Goal: Transaction & Acquisition: Purchase product/service

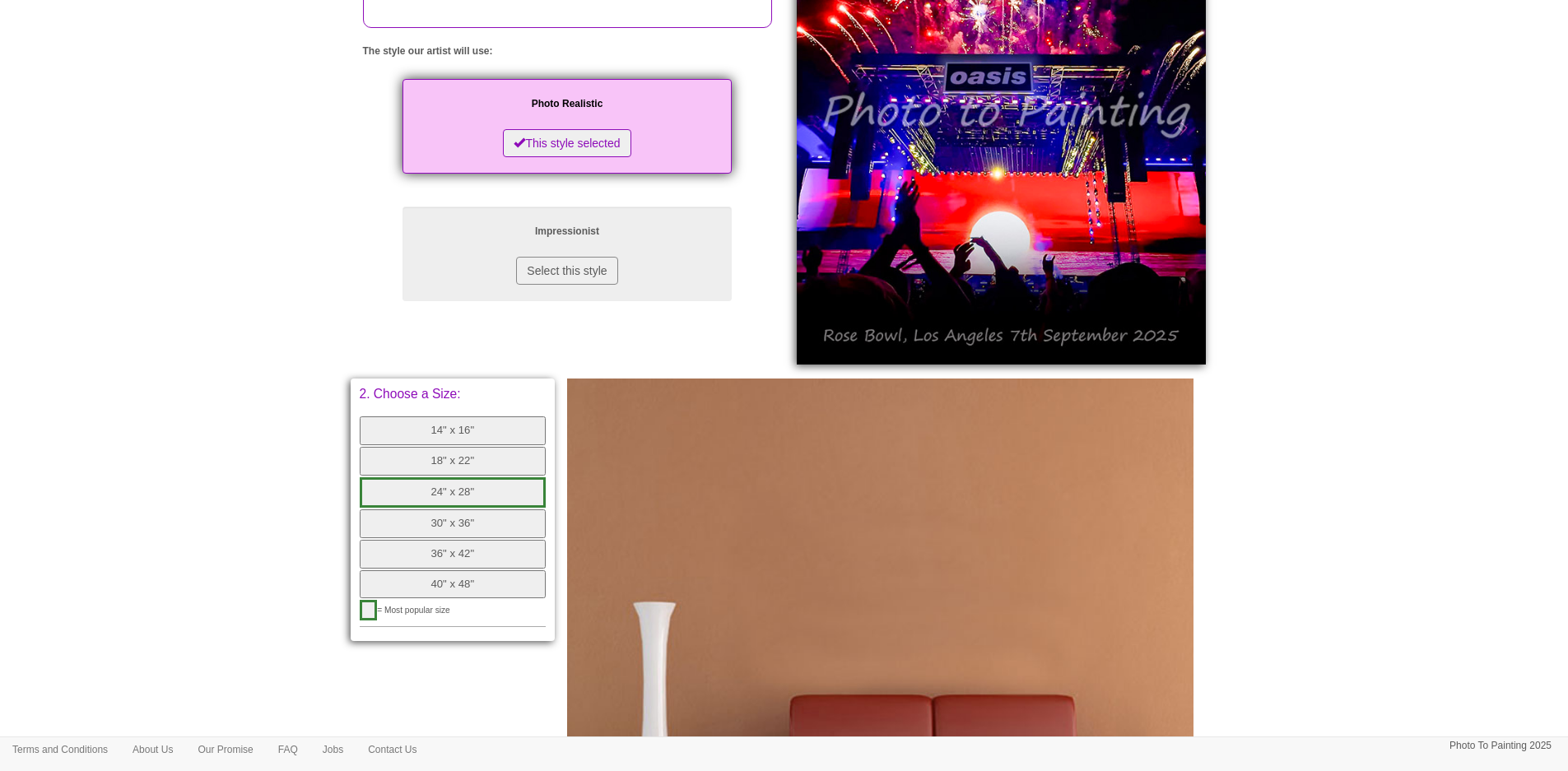
scroll to position [329, 0]
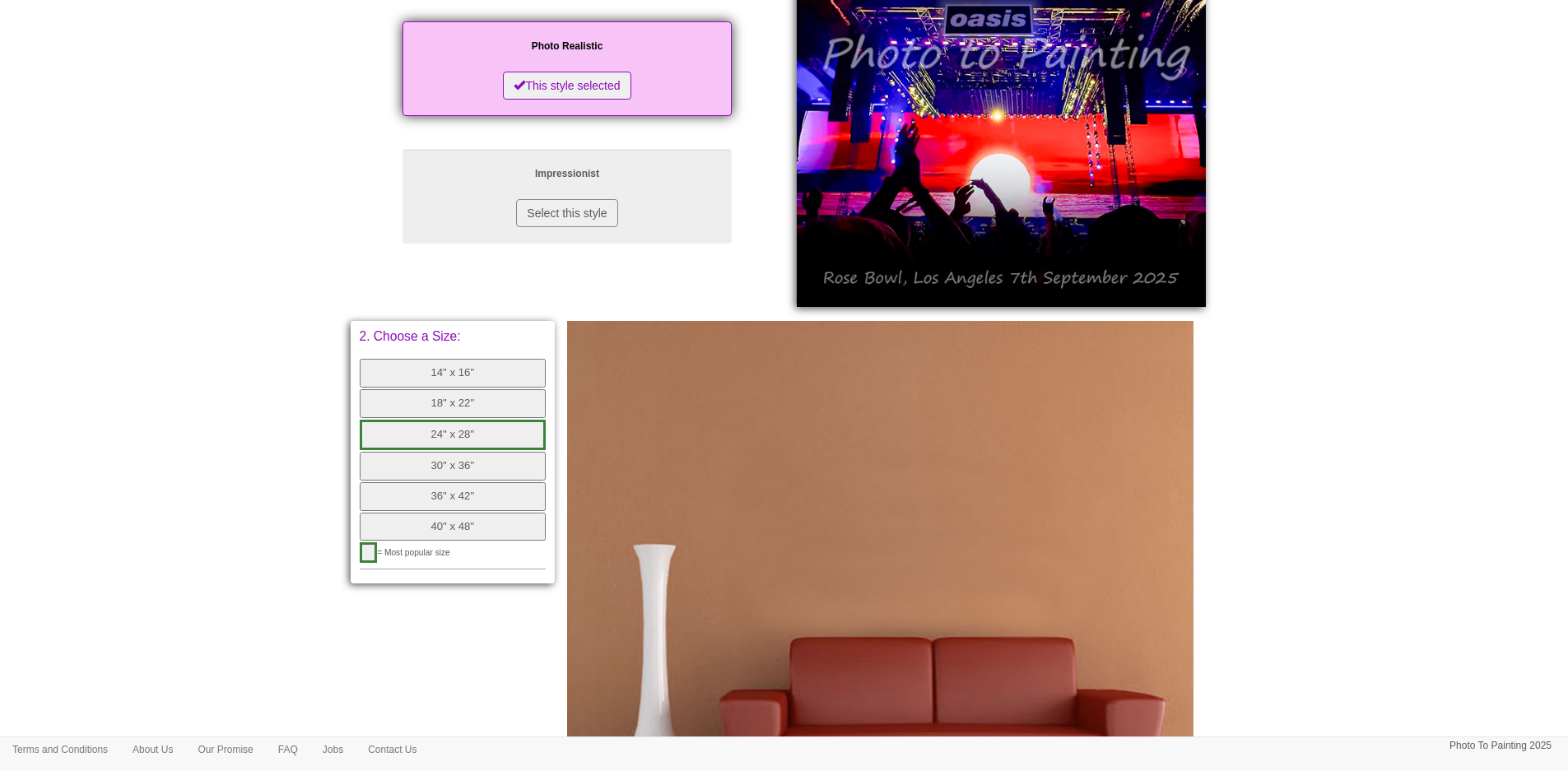
click at [457, 437] on button "24" x 28"" at bounding box center [452, 434] width 187 height 31
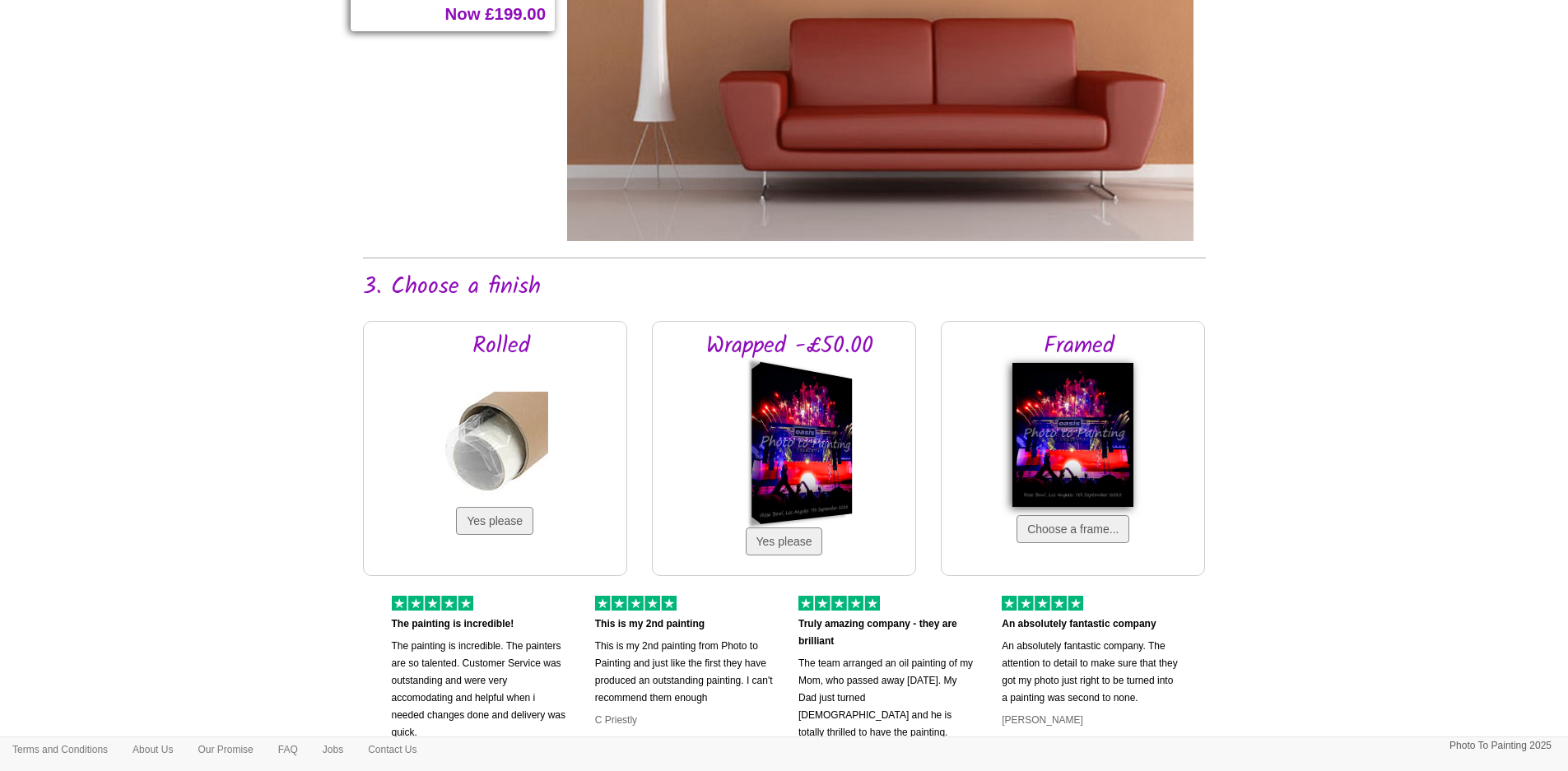
scroll to position [987, 0]
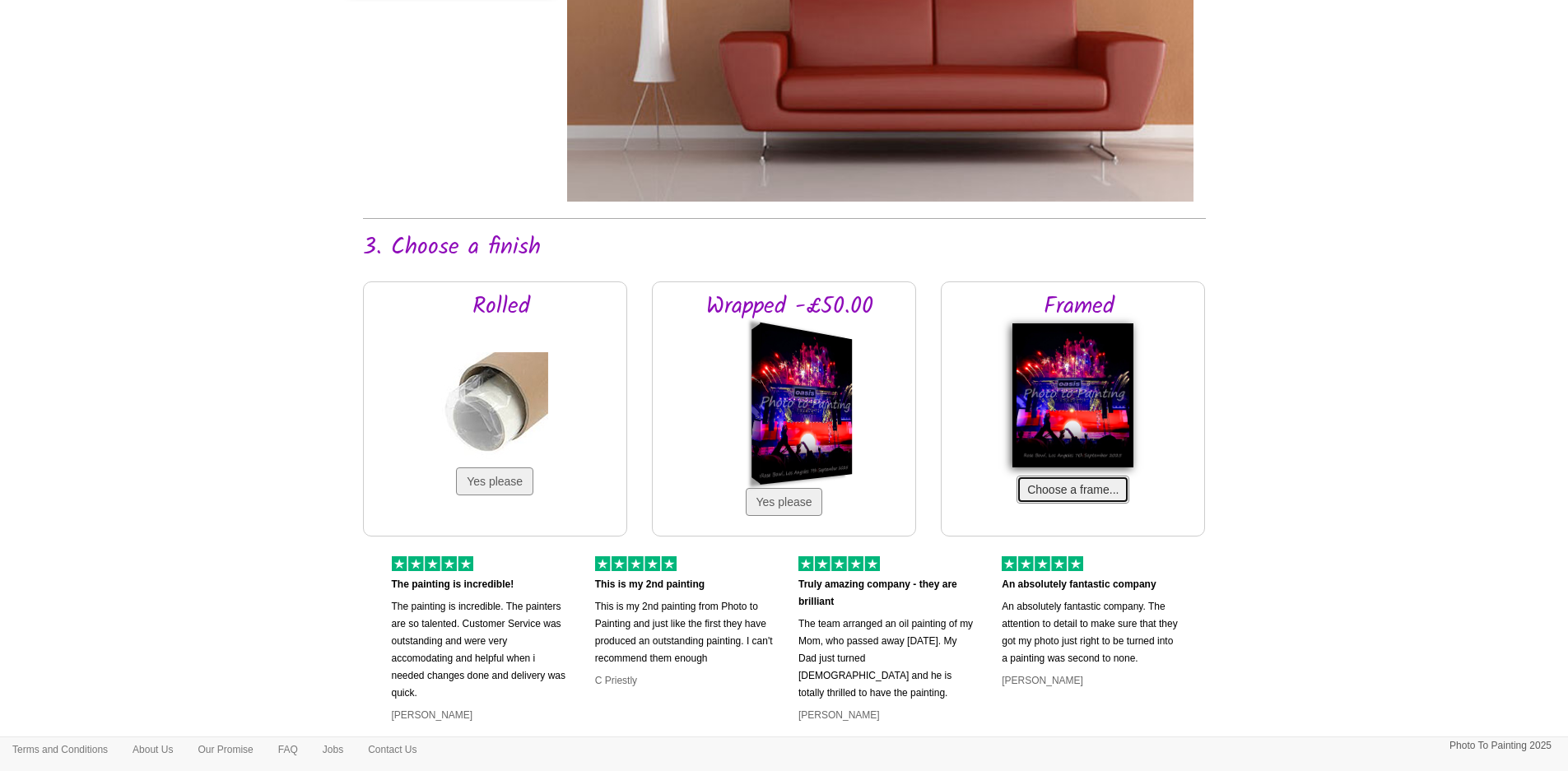
click at [1042, 486] on button "Choose a frame..." at bounding box center [1072, 489] width 112 height 28
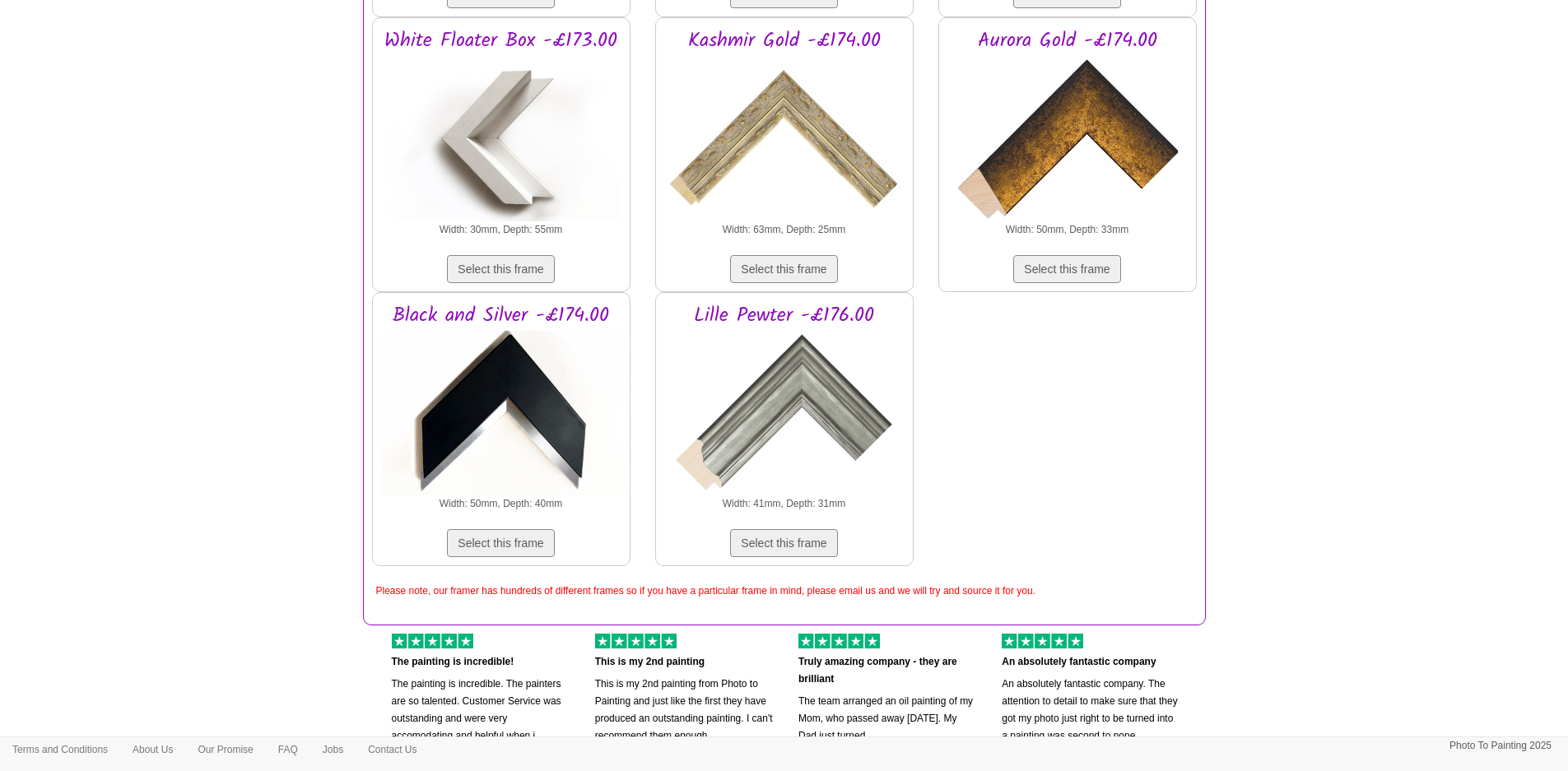
scroll to position [2632, 0]
click at [806, 540] on button "Select this frame" at bounding box center [783, 542] width 107 height 28
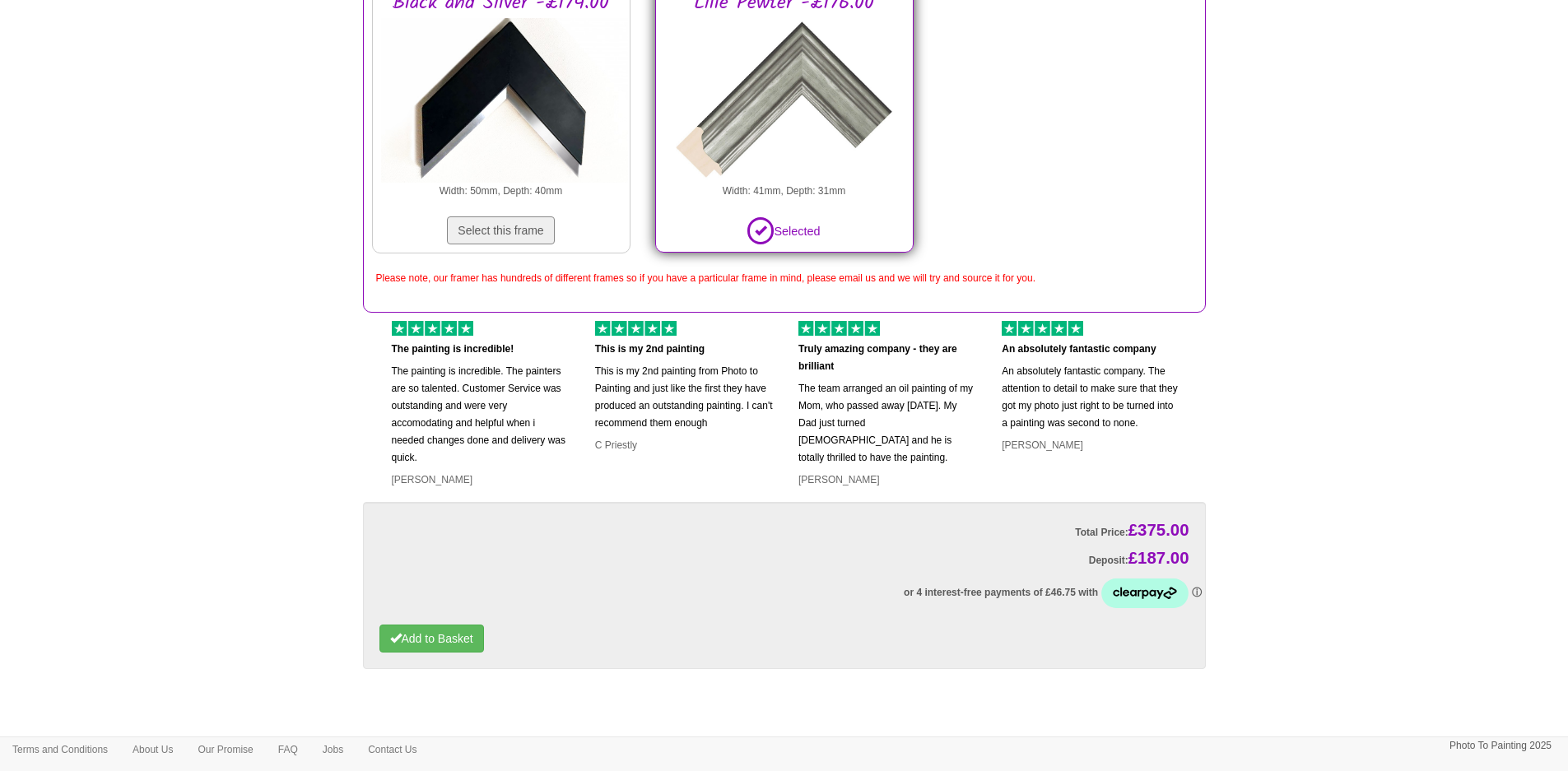
scroll to position [2995, 0]
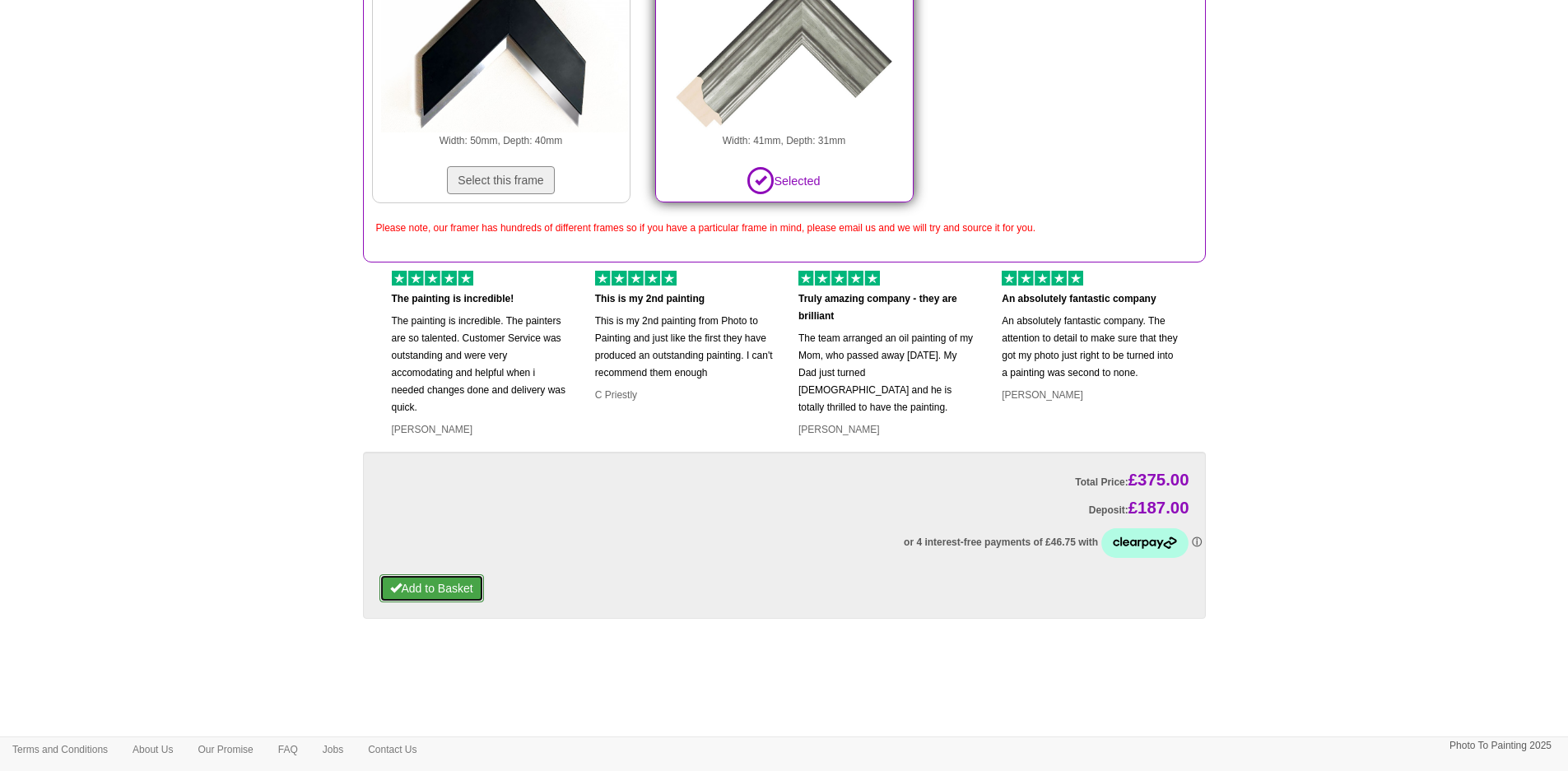
click at [455, 586] on button "Add to Basket" at bounding box center [432, 588] width 105 height 28
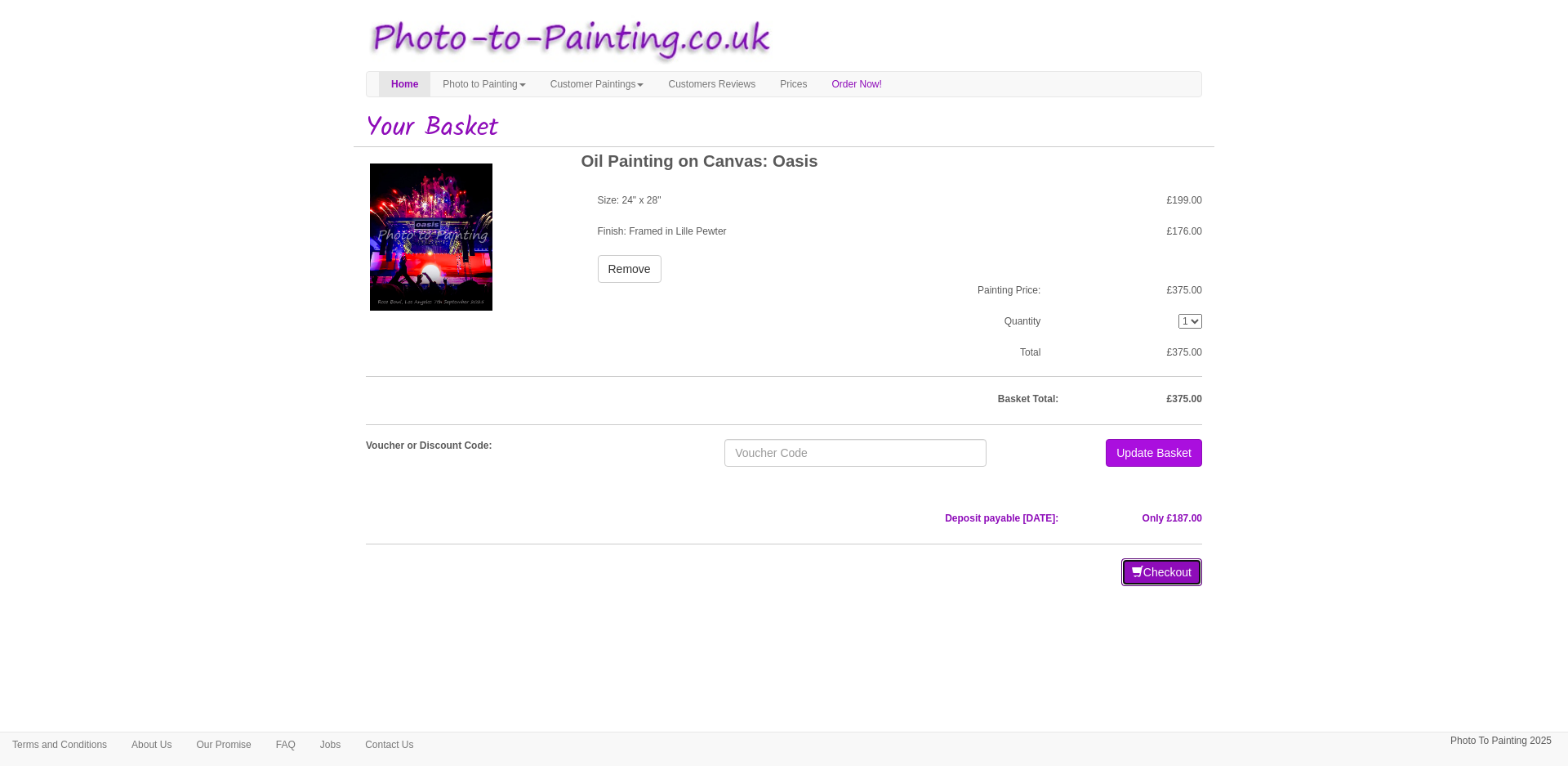
click at [1146, 580] on button "Checkout" at bounding box center [1162, 572] width 81 height 28
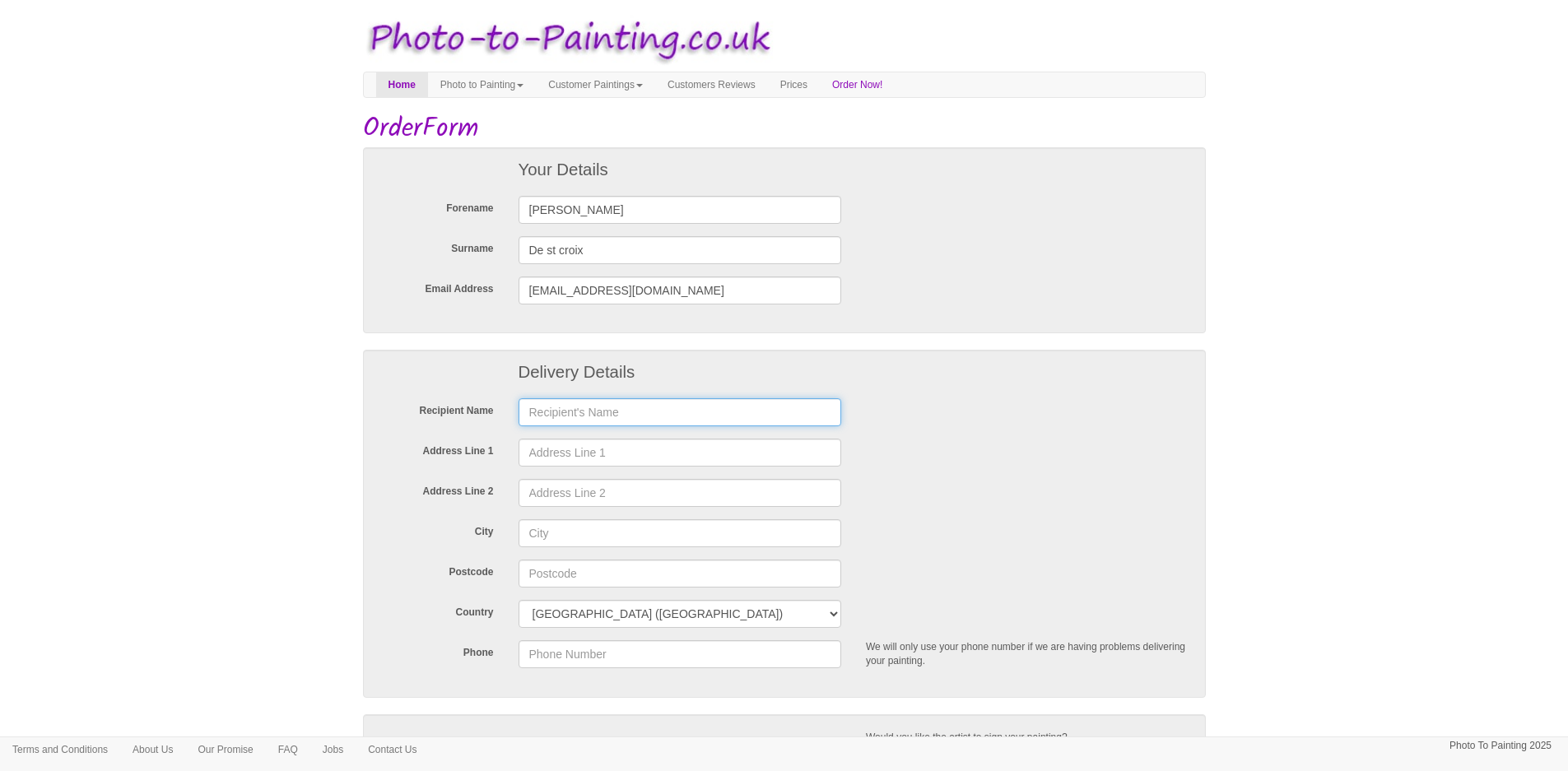
click at [564, 407] on input "text" at bounding box center [680, 412] width 323 height 28
type input "[PERSON_NAME]"
type input "TBC"
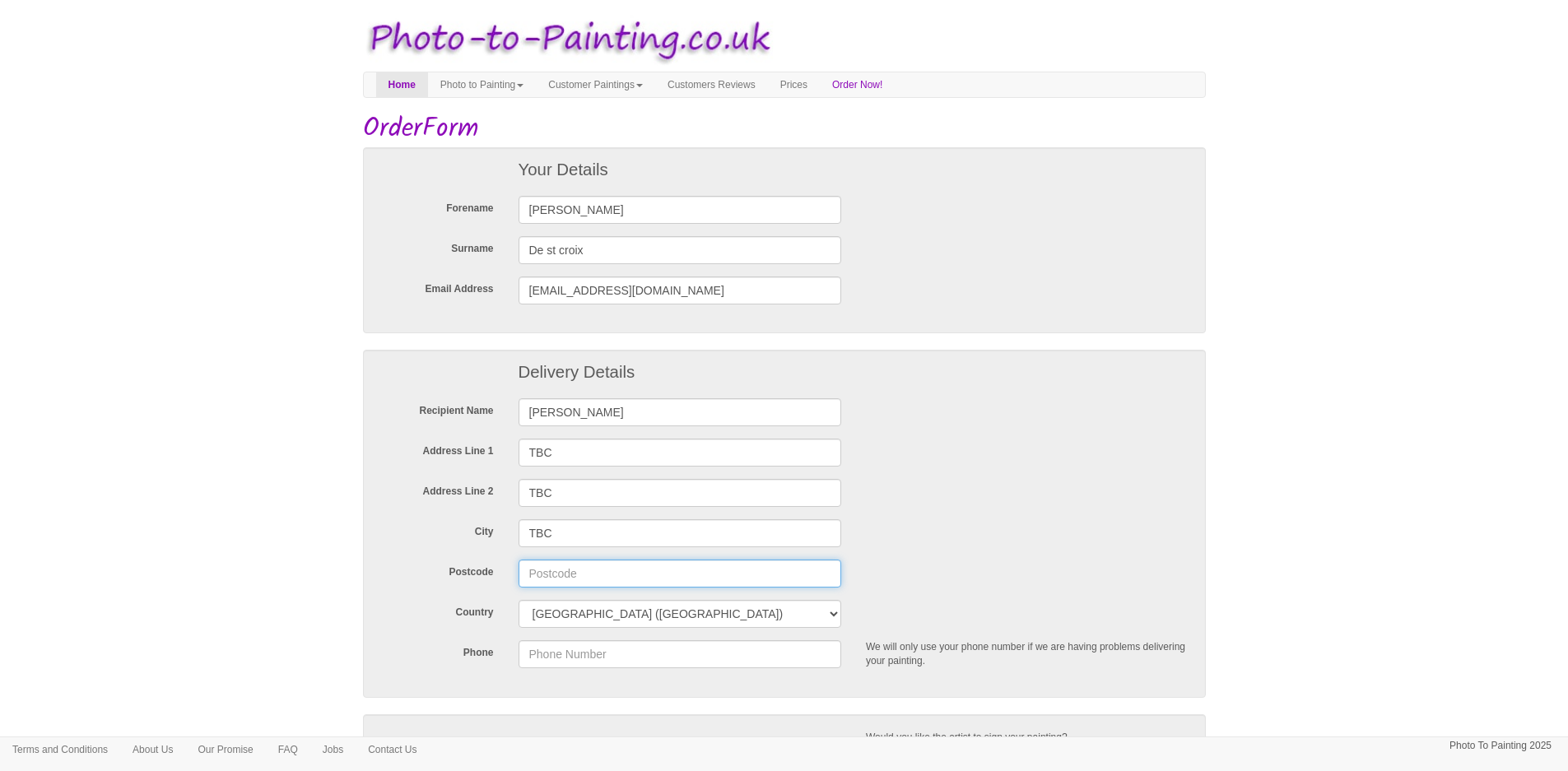
type input "TBC"
drag, startPoint x: 642, startPoint y: 412, endPoint x: 422, endPoint y: 412, distance: 220.0
click at [422, 412] on div "Recipient Name [PERSON_NAME]" at bounding box center [784, 412] width 835 height 28
type input "T"
type input "[PERSON_NAME] Croix"
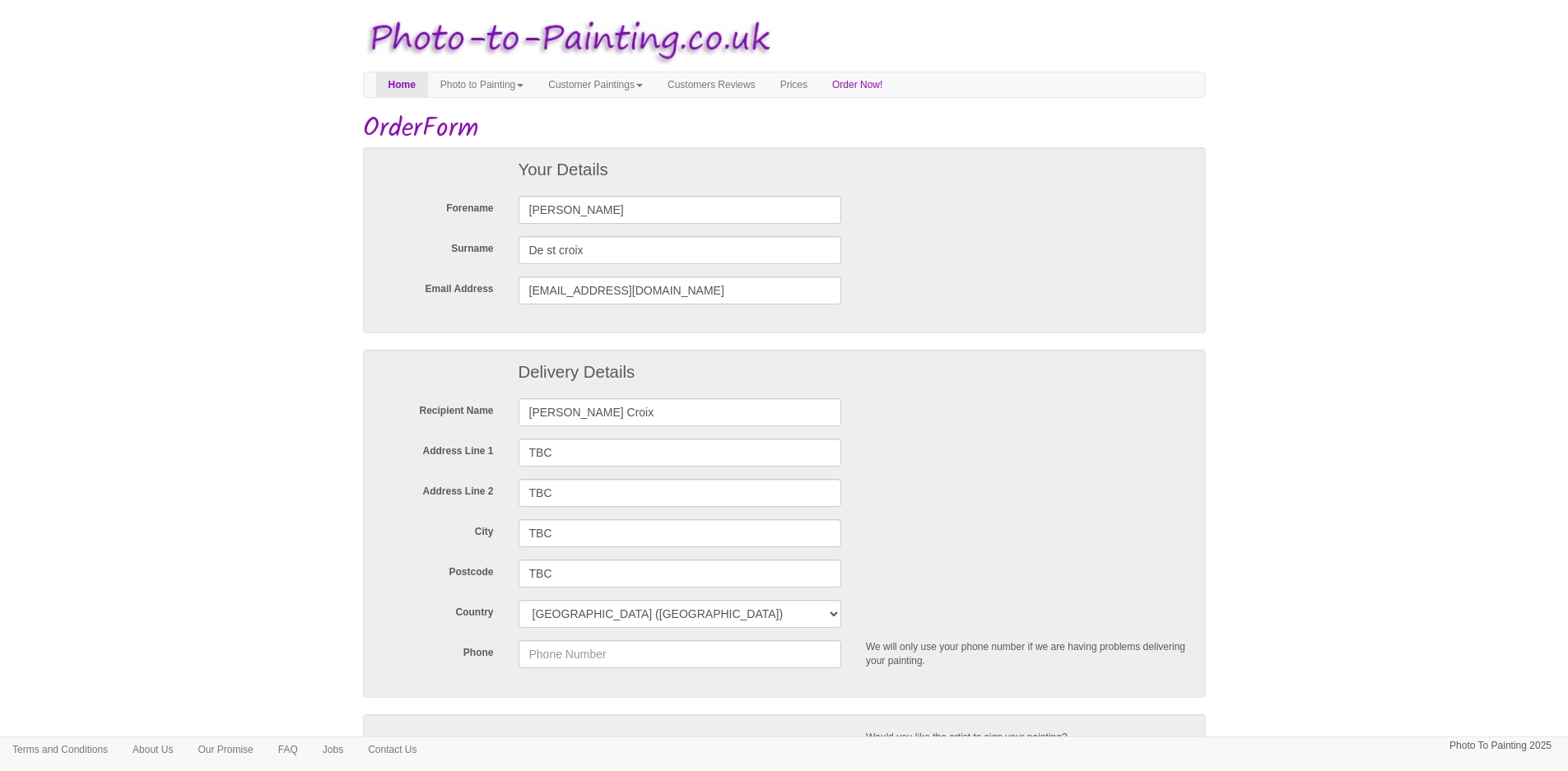
click at [1031, 439] on div at bounding box center [1027, 447] width 348 height 17
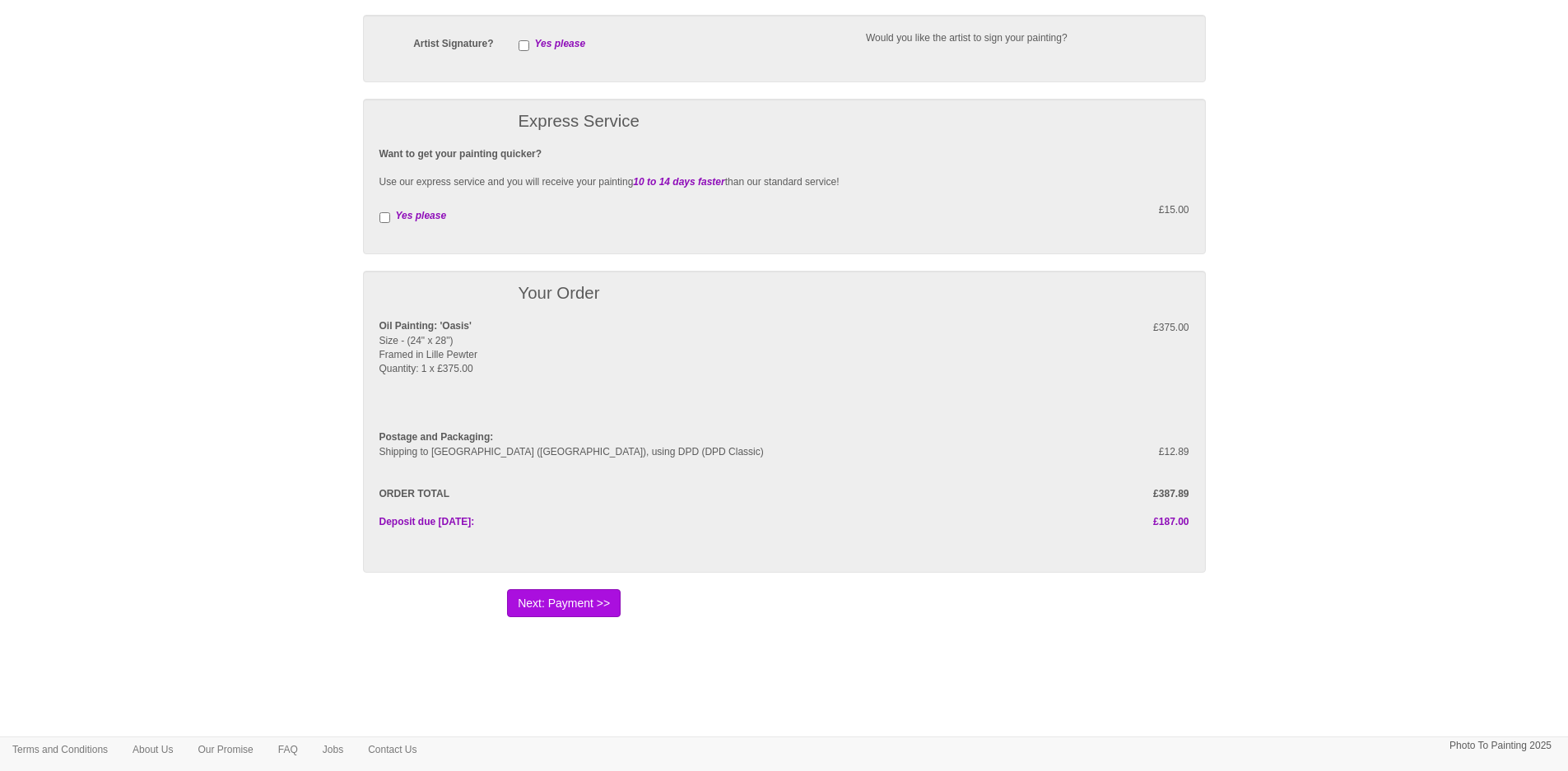
scroll to position [722, 0]
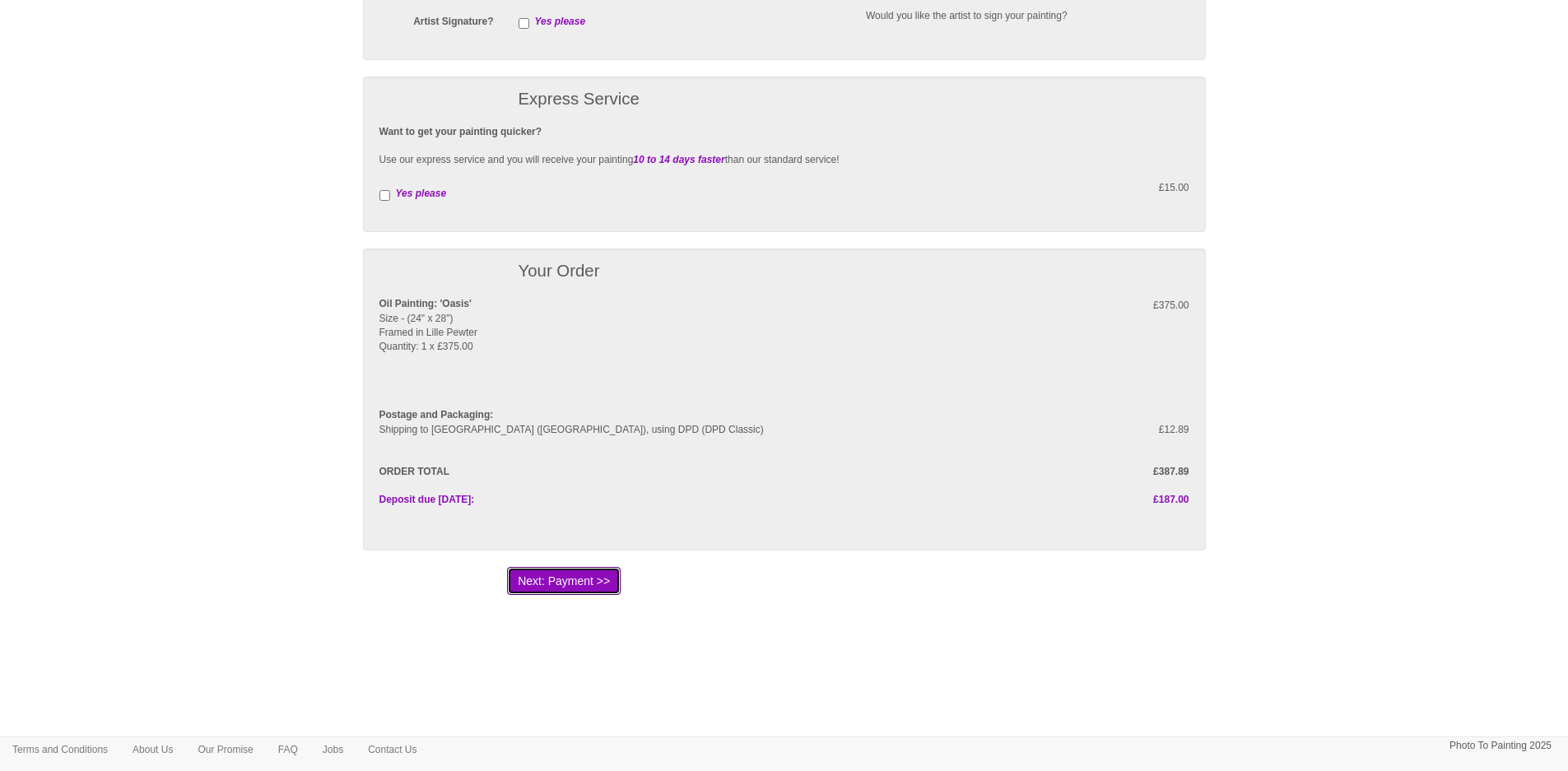
click at [565, 585] on button "Next: Payment >>" at bounding box center [564, 581] width 113 height 28
